Goal: Complete application form

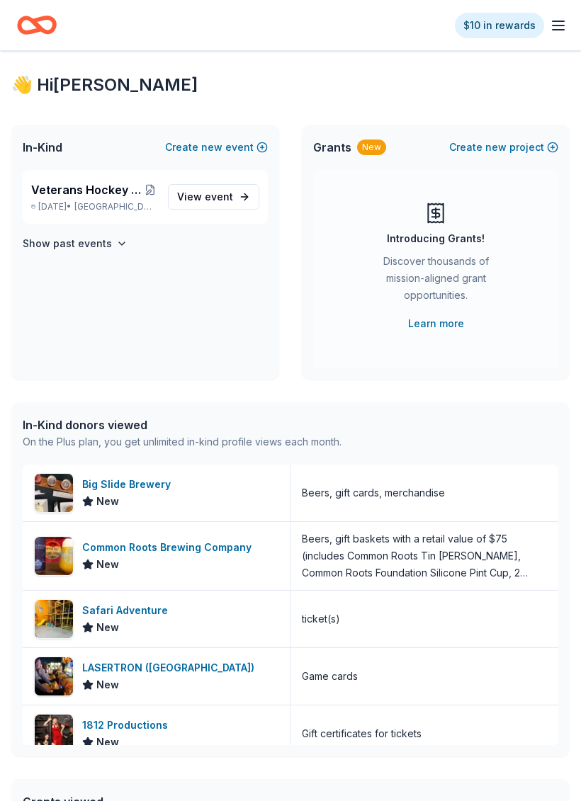
click at [519, 392] on div "👋 Hi Denise In-Kind Create new event Veterans Hockey Tournament 10th annual Nov…" at bounding box center [290, 534] width 581 height 966
click at [129, 205] on span "Hamburg, NY" at bounding box center [115, 206] width 82 height 11
click at [125, 200] on div "Veterans Hockey Tournament 10th annual Nov 08, 2025 • Hamburg, NY" at bounding box center [93, 196] width 125 height 31
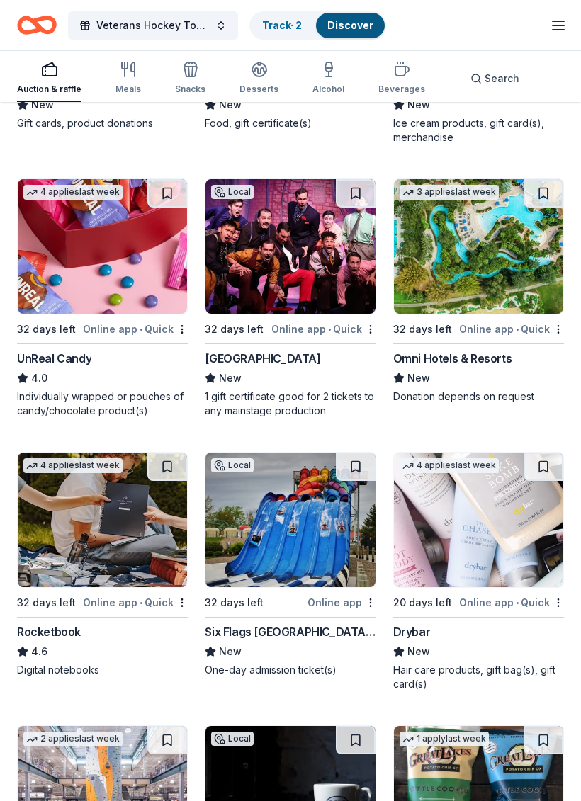
scroll to position [8902, 0]
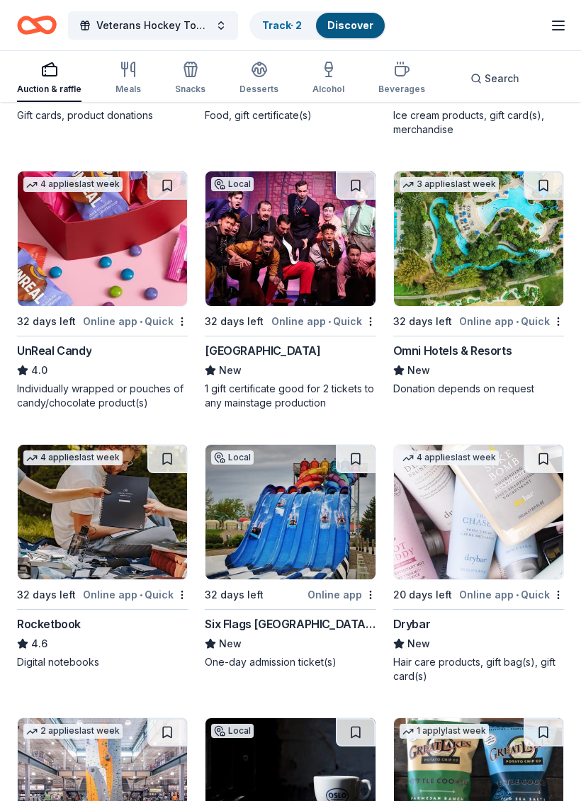
click at [494, 529] on img at bounding box center [478, 512] width 169 height 135
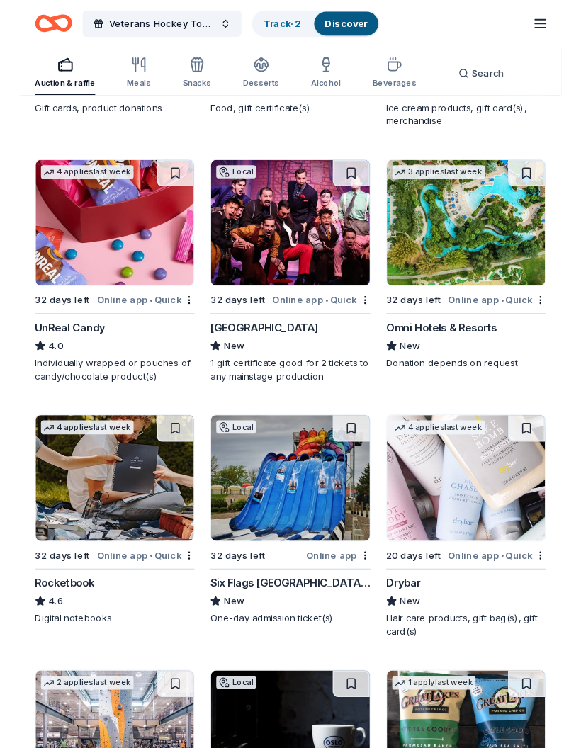
scroll to position [8958, 0]
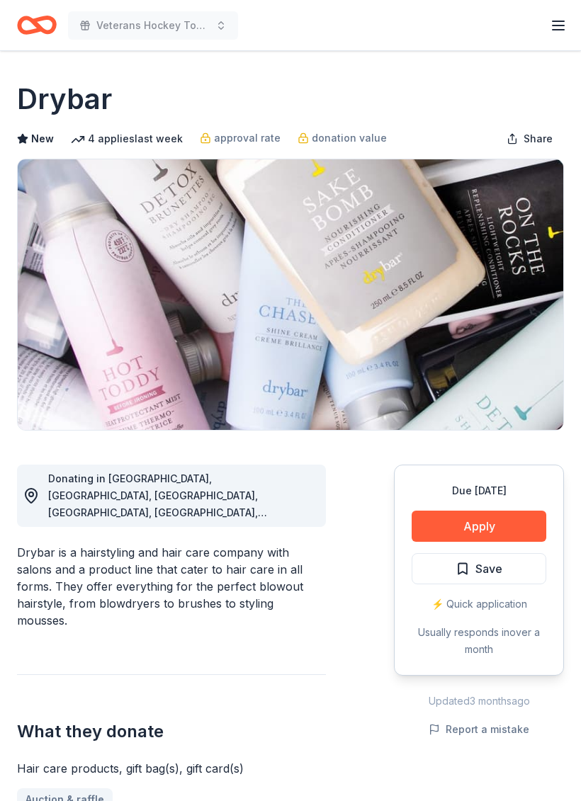
click at [509, 540] on button "Apply" at bounding box center [479, 526] width 135 height 31
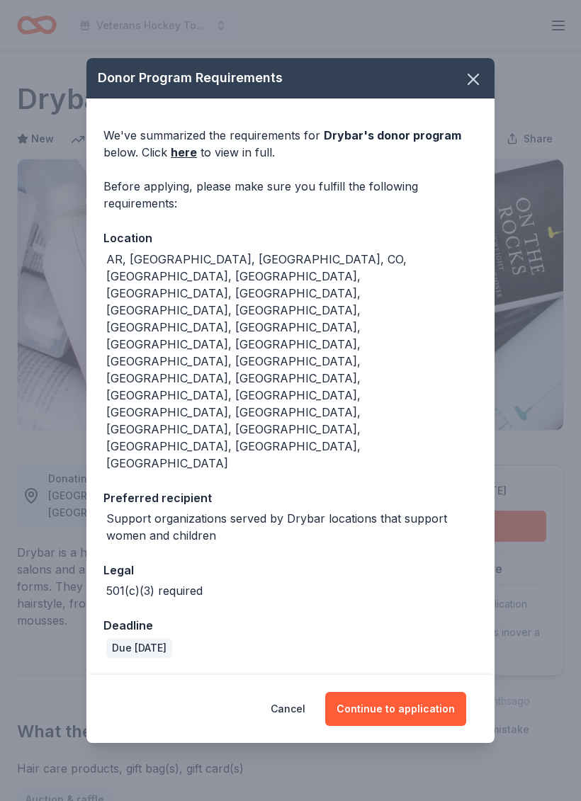
click at [426, 692] on button "Continue to application" at bounding box center [395, 709] width 141 height 34
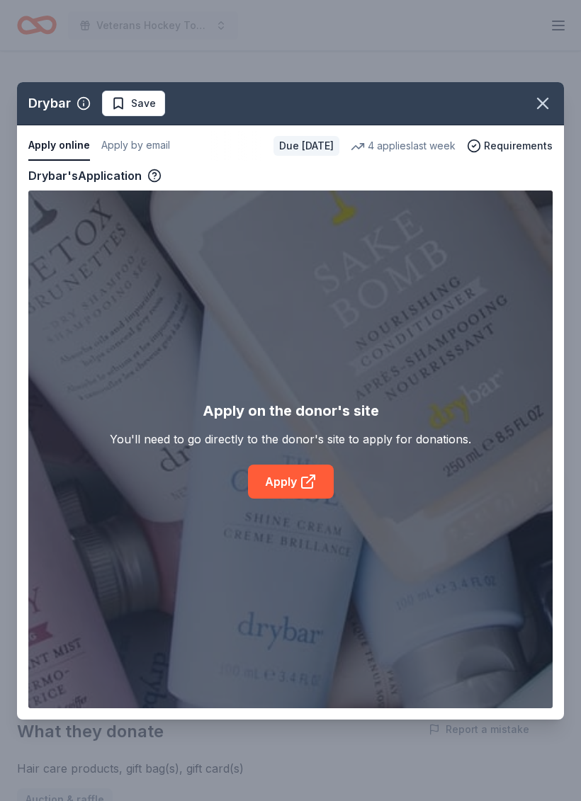
click at [303, 496] on link "Apply" at bounding box center [291, 482] width 86 height 34
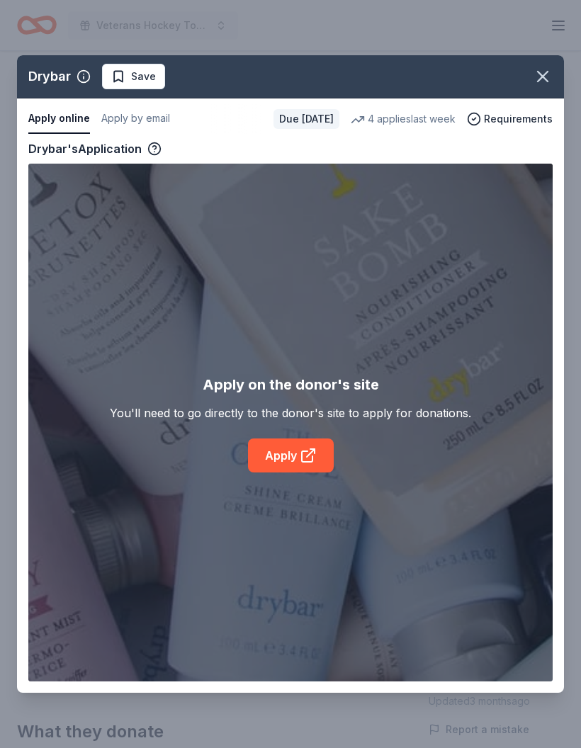
click at [512, 125] on span "Requirements" at bounding box center [518, 119] width 69 height 17
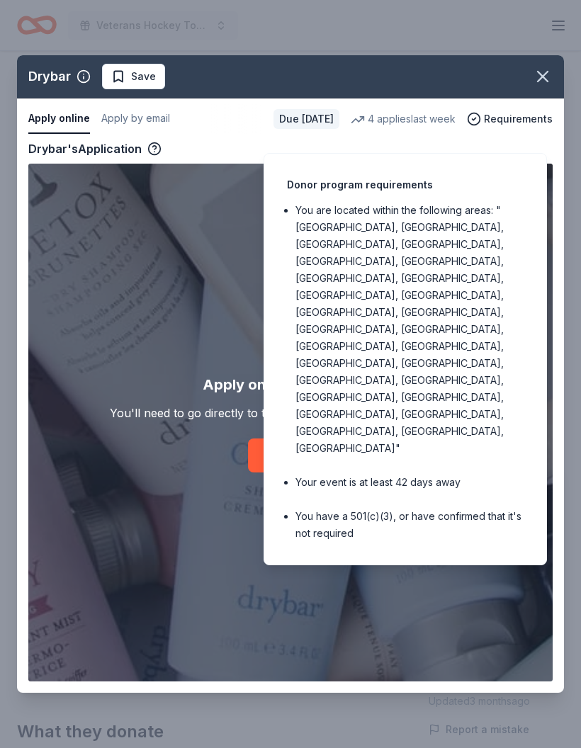
click at [461, 268] on ul "You are located within the following areas: "[GEOGRAPHIC_DATA], [GEOGRAPHIC_DAT…" at bounding box center [405, 372] width 237 height 340
click at [509, 125] on span "Requirements" at bounding box center [518, 119] width 69 height 17
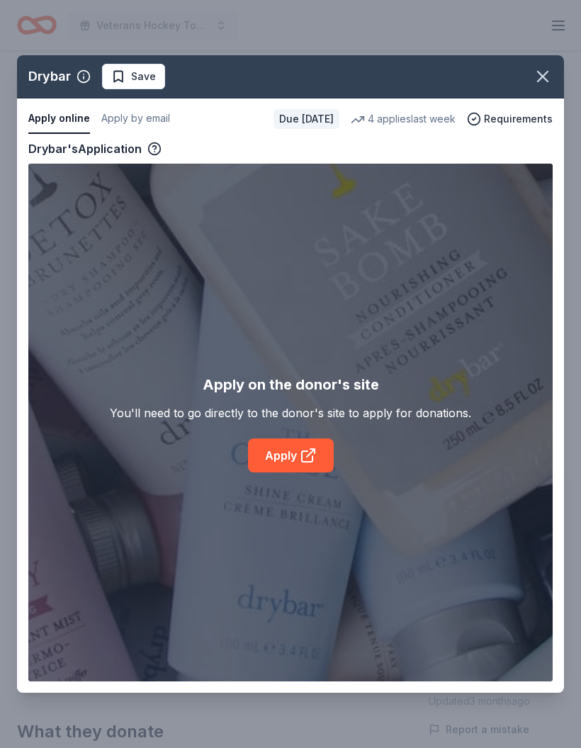
click at [160, 150] on circle "button" at bounding box center [155, 149] width 12 height 12
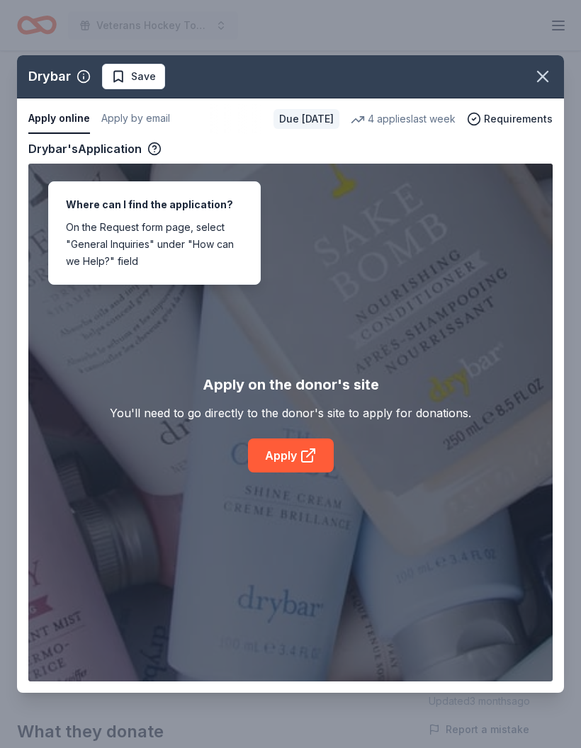
click at [291, 451] on link "Apply" at bounding box center [291, 456] width 86 height 34
